Goal: Task Accomplishment & Management: Manage account settings

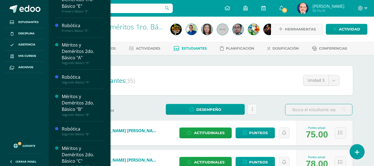
scroll to position [193, 0]
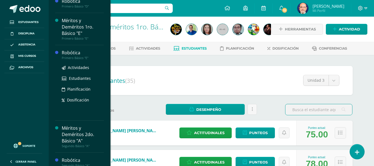
click at [69, 50] on div "Robótica" at bounding box center [83, 52] width 42 height 6
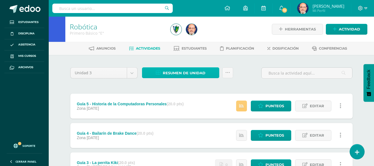
click at [190, 72] on span "Resumen de unidad" at bounding box center [184, 73] width 43 height 10
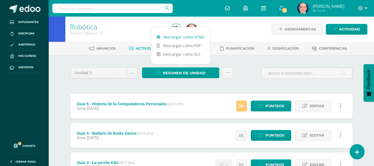
click at [191, 36] on link "Descargar como HTML" at bounding box center [180, 37] width 59 height 9
click at [239, 71] on div "Unidad 3 Unidad 1 Unidad 2 Unidad 3 Unidad 4 Resumen de unidad Subir actividade…" at bounding box center [211, 75] width 286 height 16
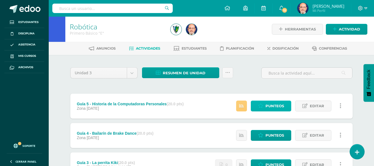
click at [271, 105] on span "Punteos" at bounding box center [274, 106] width 19 height 10
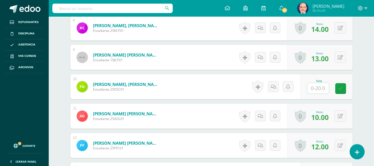
scroll to position [503, 0]
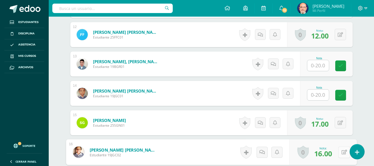
click at [341, 154] on icon at bounding box center [344, 151] width 6 height 5
type input "19"
